Goal: Information Seeking & Learning: Understand process/instructions

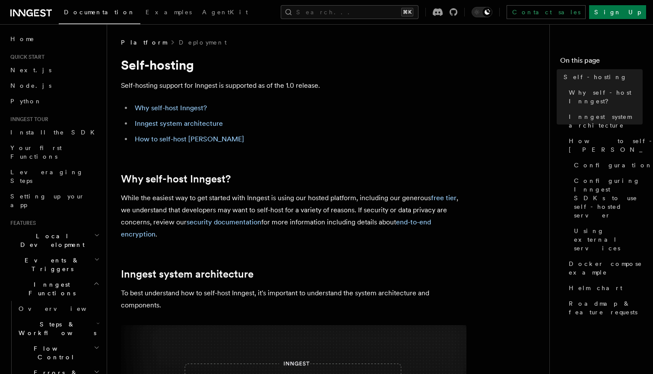
scroll to position [16, 0]
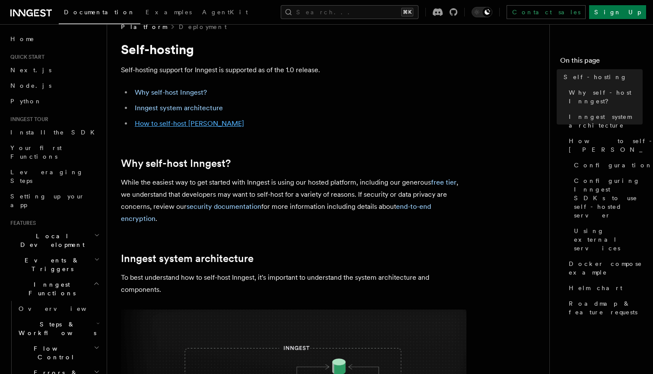
click at [181, 124] on link "How to self-host [PERSON_NAME]" at bounding box center [189, 123] width 109 height 8
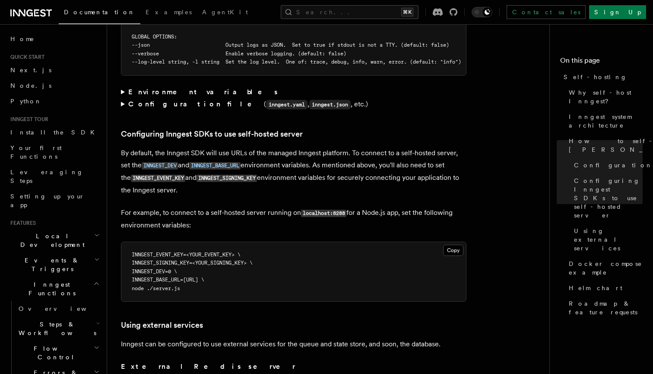
scroll to position [1813, 0]
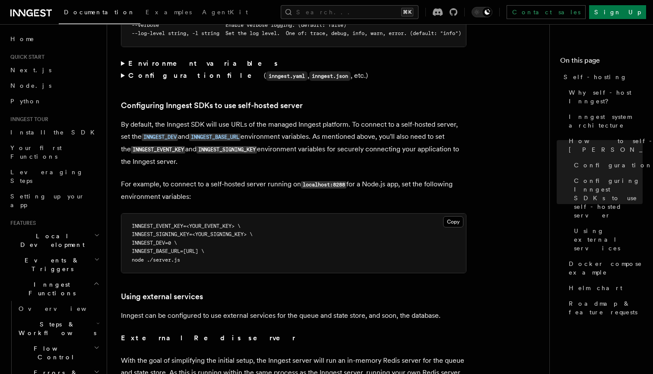
click at [105, 207] on header "Search... Documentation Examples AgentKit Home Quick start Next.js Node.js Pyth…" at bounding box center [53, 199] width 107 height 350
drag, startPoint x: 128, startPoint y: 205, endPoint x: 305, endPoint y: 232, distance: 178.4
click at [305, 232] on pre "INNGEST_EVENT_KEY=<YOUR_EVENT_KEY> \ INNGEST_SIGNING_KEY=<YOUR_SIGNING_KEY> \ I…" at bounding box center [293, 243] width 345 height 60
copy code "INNGEST_EVENT_KEY=<YOUR_EVENT_KEY> \ INNGEST_SIGNING_KEY=<YOUR_SIGNING_KEY> \ I…"
click at [290, 213] on pre "INNGEST_EVENT_KEY=<YOUR_EVENT_KEY> \ INNGEST_SIGNING_KEY=<YOUR_SIGNING_KEY> \ I…" at bounding box center [293, 243] width 345 height 60
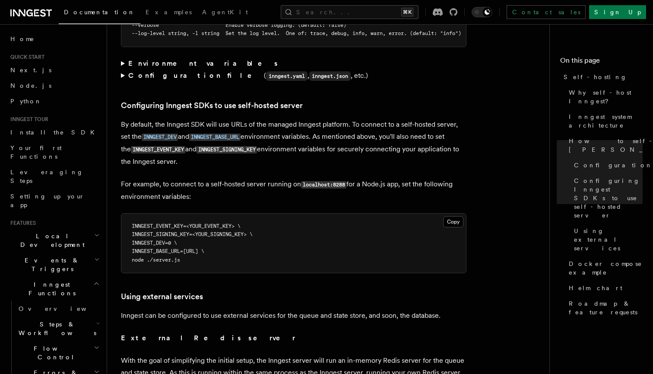
click at [216, 231] on span "INNGEST_SIGNING_KEY=<YOUR_SIGNING_KEY> \" at bounding box center [192, 234] width 121 height 6
drag, startPoint x: 173, startPoint y: 223, endPoint x: 160, endPoint y: 222, distance: 12.6
click at [162, 240] on span "INNGEST_DEV=0 \" at bounding box center [154, 243] width 45 height 6
click at [140, 240] on span "INNGEST_DEV=0 \" at bounding box center [154, 243] width 45 height 6
click at [130, 224] on pre "INNGEST_EVENT_KEY=<YOUR_EVENT_KEY> \ INNGEST_SIGNING_KEY=<YOUR_SIGNING_KEY> \ I…" at bounding box center [293, 243] width 345 height 60
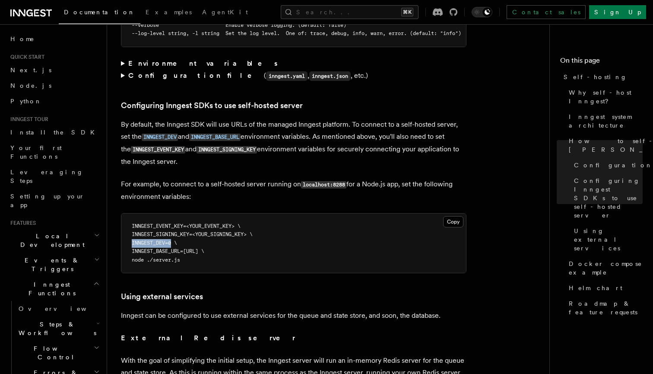
click at [138, 240] on span "INNGEST_DEV=0 \" at bounding box center [154, 243] width 45 height 6
copy span "INNGEST_DEV"
drag, startPoint x: 188, startPoint y: 232, endPoint x: 139, endPoint y: 233, distance: 48.4
click at [139, 248] on span "INNGEST_BASE_URL=[URL] \" at bounding box center [168, 251] width 73 height 6
copy span "INNGEST_BASE_URL"
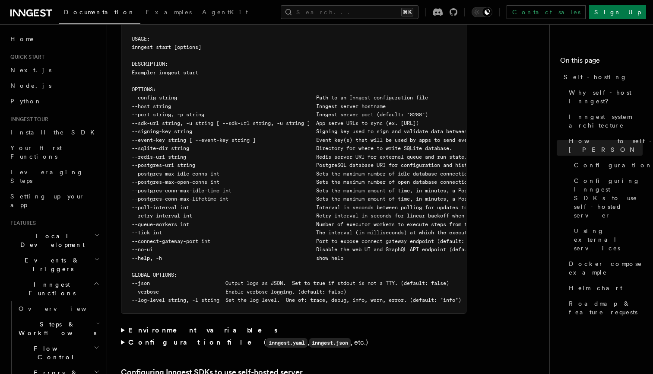
scroll to position [1583, 0]
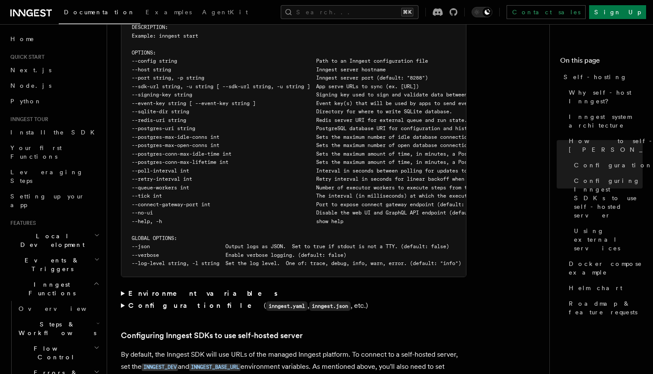
click at [167, 287] on summary "Environment variables" at bounding box center [294, 293] width 346 height 12
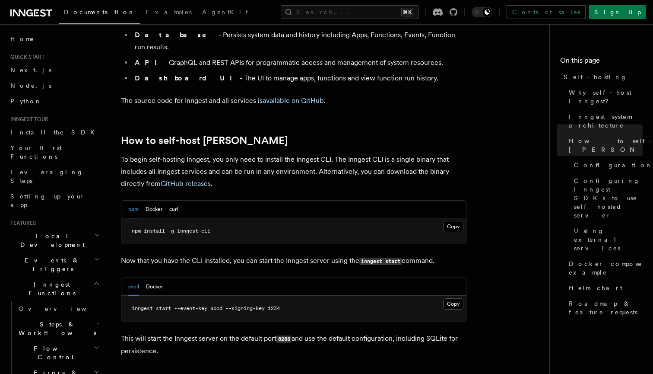
scroll to position [719, 0]
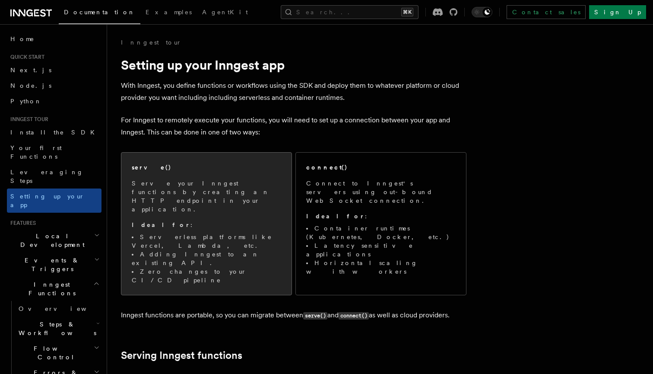
click at [204, 199] on span "Serve your Inngest functions by creating an HTTP endpoint in your application. …" at bounding box center [206, 231] width 149 height 105
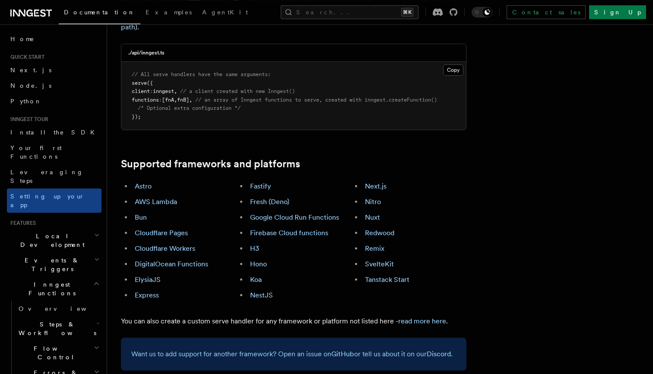
scroll to position [414, 0]
click at [265, 290] on link "NestJS" at bounding box center [261, 294] width 23 height 8
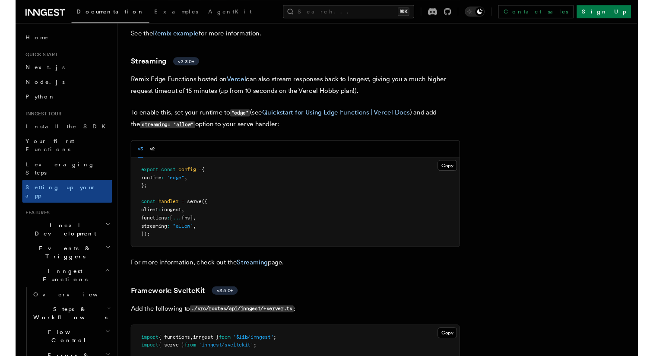
scroll to position [6899, 0]
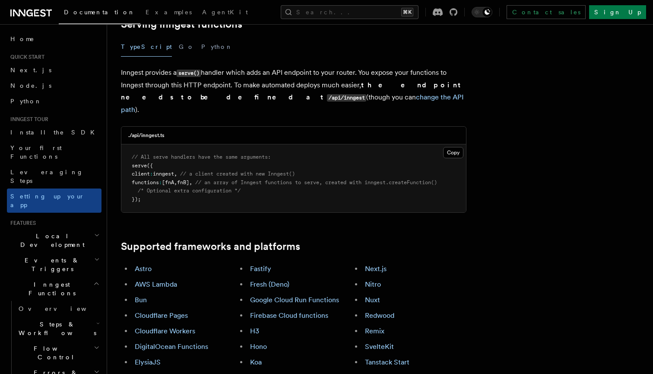
scroll to position [330, 0]
click at [263, 372] on li "NestJS" at bounding box center [300, 378] width 104 height 12
click at [263, 373] on link "NestJS" at bounding box center [261, 378] width 23 height 8
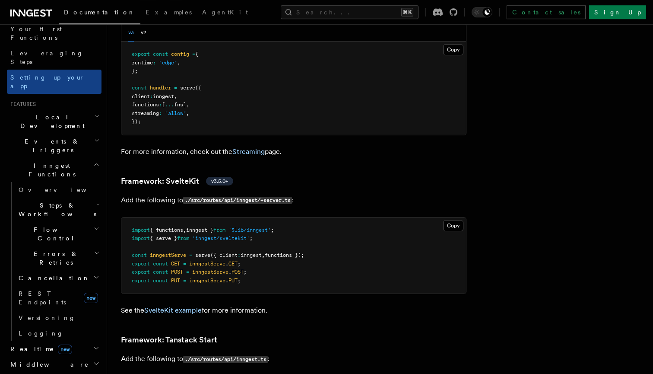
scroll to position [191, 0]
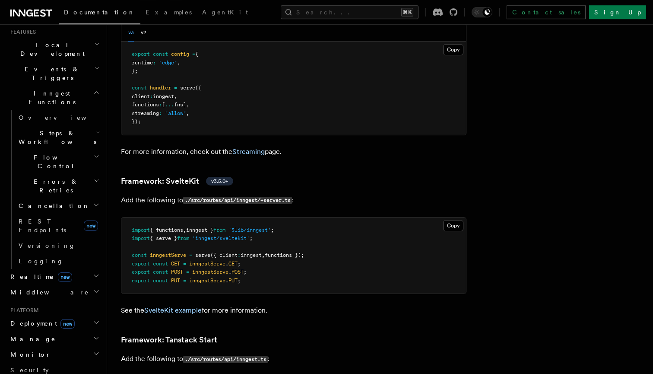
click at [90, 315] on h2 "Deployment new" at bounding box center [54, 323] width 95 height 16
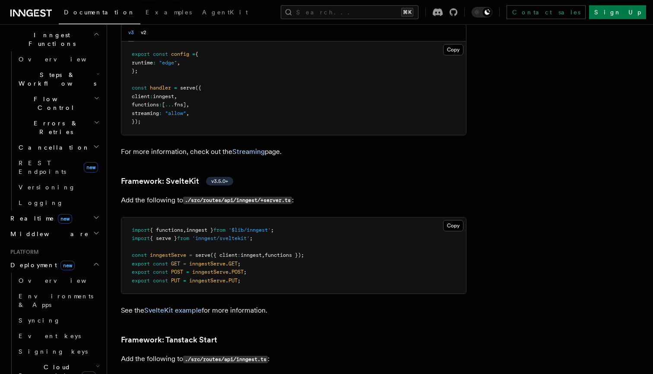
scroll to position [258, 0]
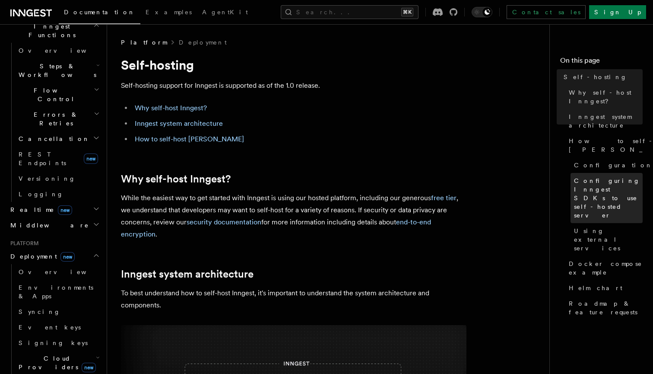
click at [591, 176] on span "Configuring Inngest SDKs to use self-hosted server" at bounding box center [608, 197] width 69 height 43
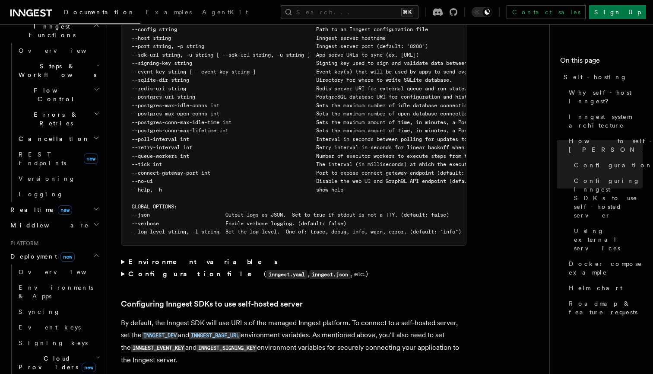
scroll to position [1586, 0]
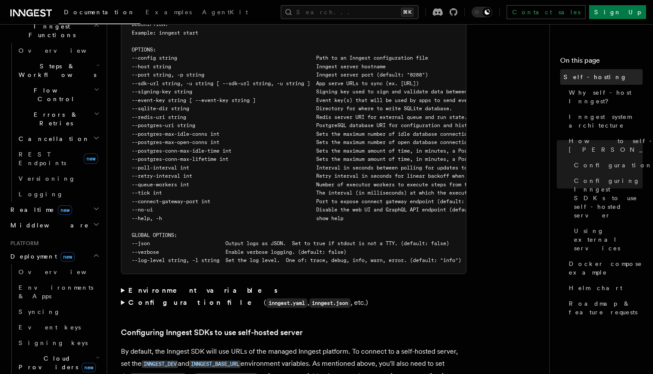
click at [595, 77] on span "Self-hosting" at bounding box center [596, 77] width 64 height 9
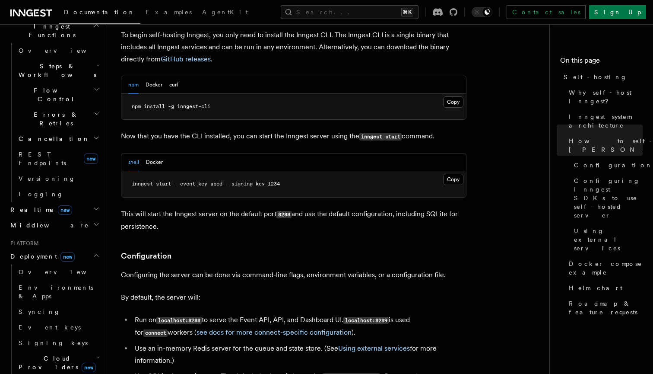
scroll to position [897, 0]
click at [159, 153] on button "Docker" at bounding box center [154, 162] width 17 height 18
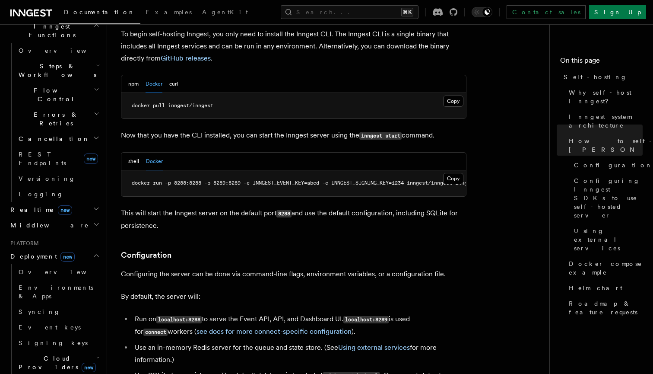
click at [146, 153] on div "shell Docker" at bounding box center [145, 162] width 35 height 18
click at [130, 153] on button "shell" at bounding box center [133, 162] width 11 height 18
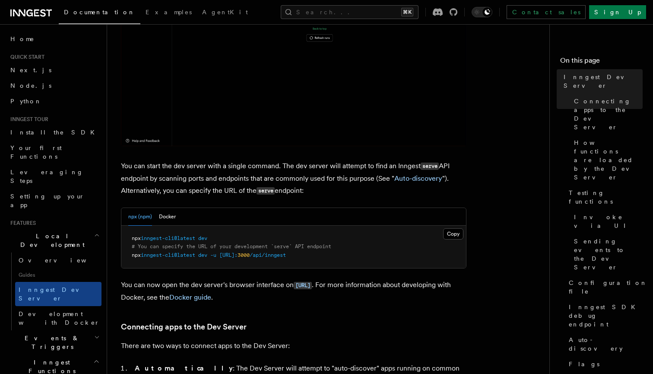
scroll to position [233, 0]
click at [584, 188] on span "Testing functions" at bounding box center [606, 196] width 74 height 17
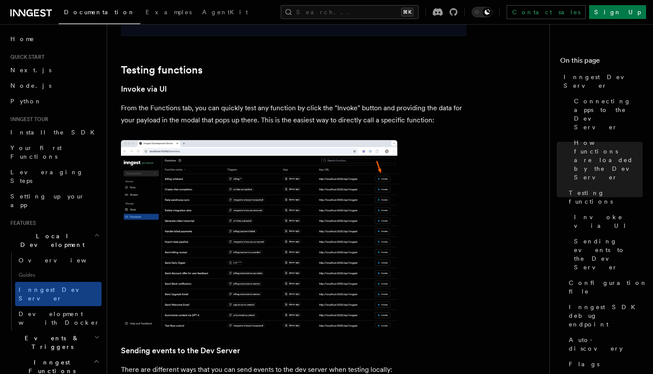
scroll to position [1457, 0]
